Goal: Information Seeking & Learning: Check status

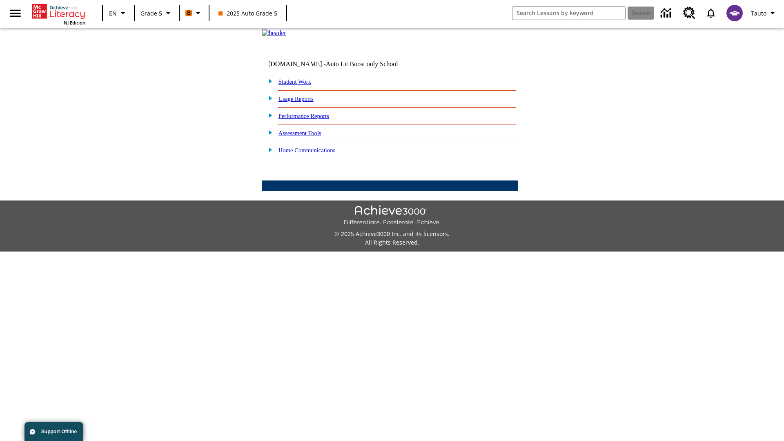
click at [312, 119] on link "Performance Reports" at bounding box center [303, 116] width 51 height 7
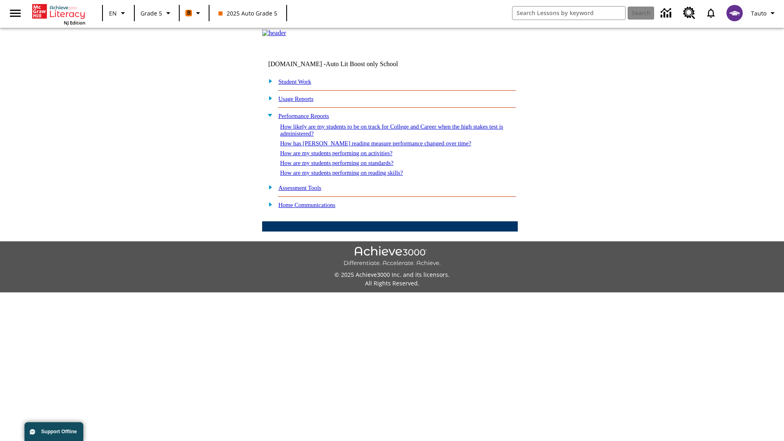
click at [350, 176] on link "How are my students performing on reading skills?" at bounding box center [341, 172] width 123 height 7
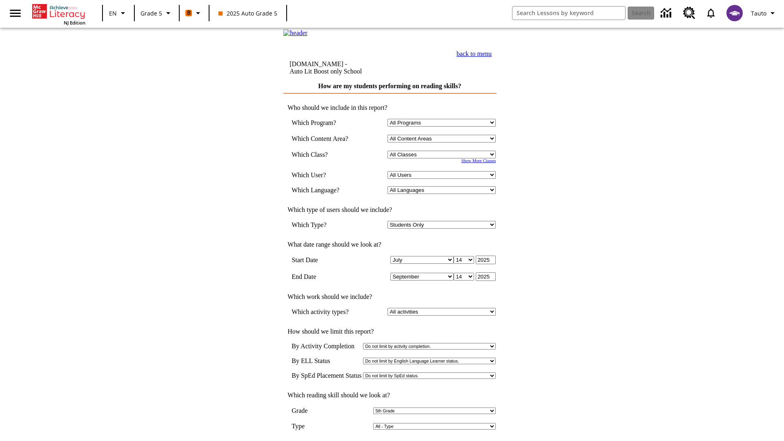
click at [443, 158] on select "Select a Class: All Classes 2025 Auto Grade 5 OL 2025 Auto Grade 6" at bounding box center [441, 155] width 108 height 8
select select "11133131"
select select "21437107"
